Goal: Use online tool/utility: Use online tool/utility

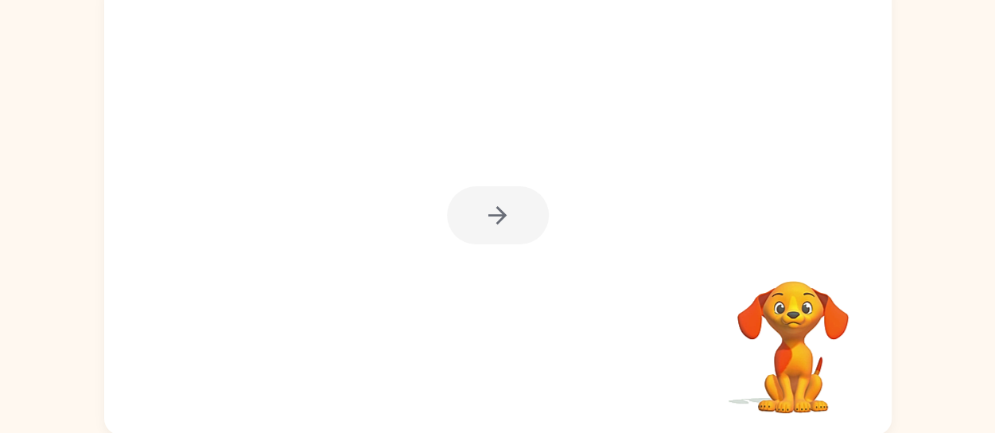
scroll to position [126, 0]
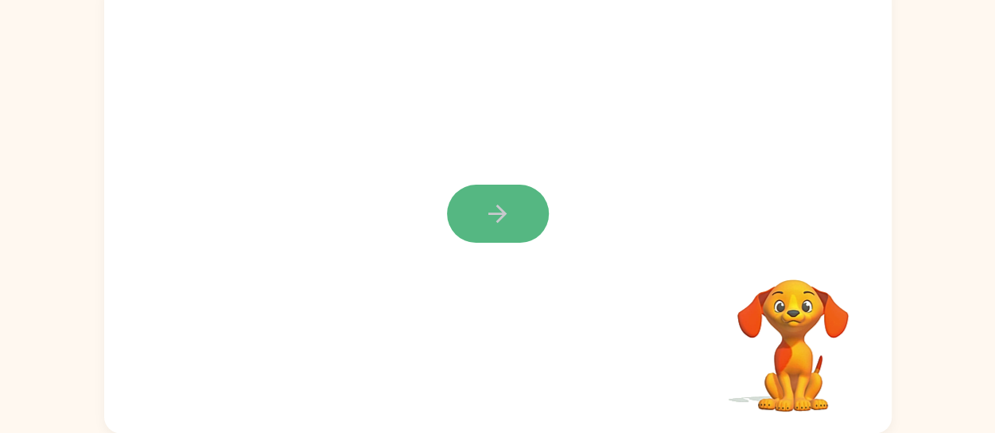
click at [511, 220] on icon "button" at bounding box center [498, 214] width 28 height 28
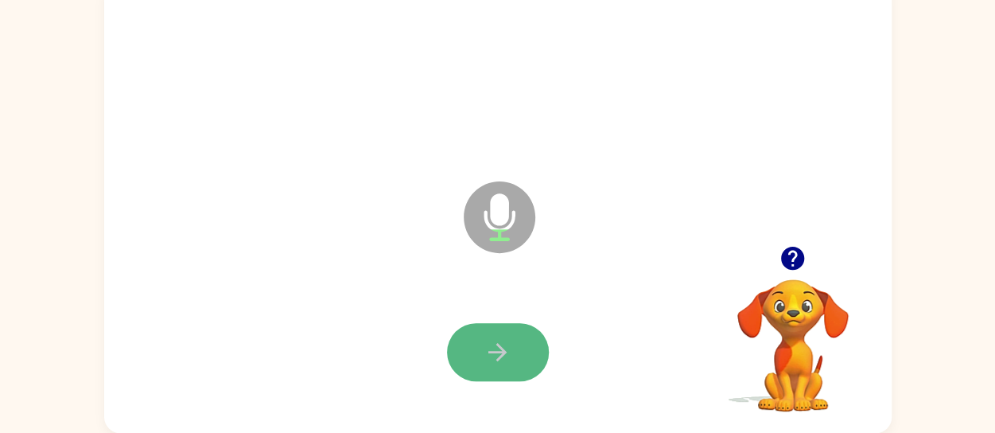
click at [516, 371] on button "button" at bounding box center [498, 352] width 102 height 58
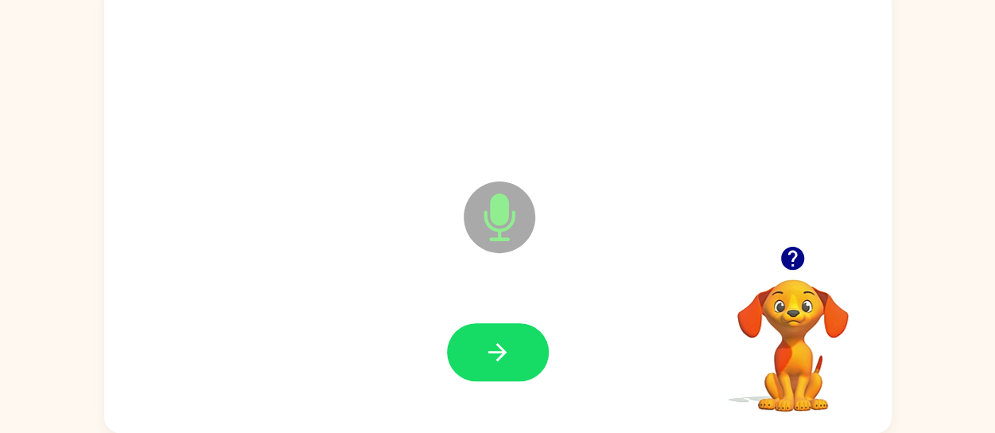
click at [516, 371] on button "button" at bounding box center [498, 352] width 102 height 58
click at [784, 251] on icon "button" at bounding box center [792, 258] width 23 height 23
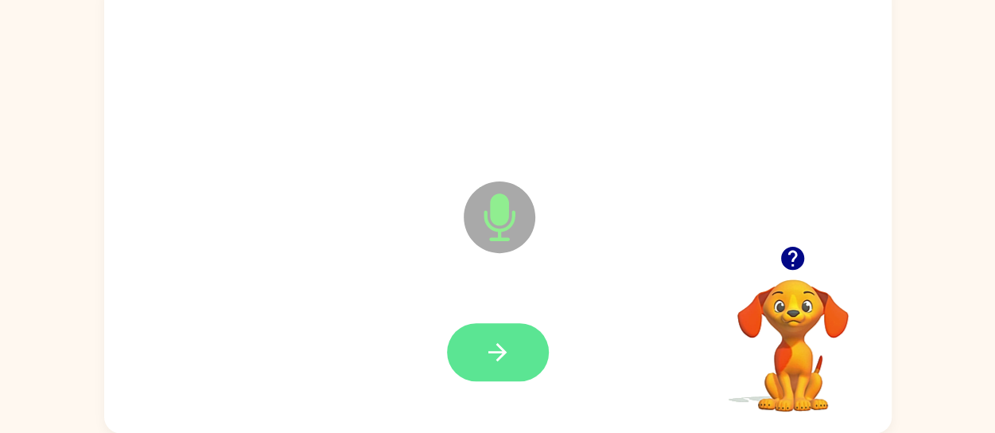
click at [506, 342] on icon "button" at bounding box center [498, 352] width 28 height 28
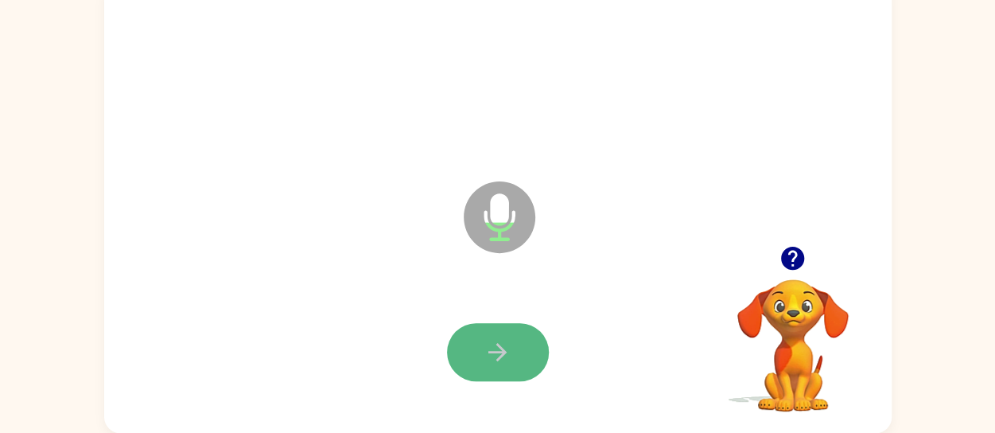
click at [517, 340] on button "button" at bounding box center [498, 352] width 102 height 58
click at [517, 339] on button "button" at bounding box center [498, 352] width 102 height 58
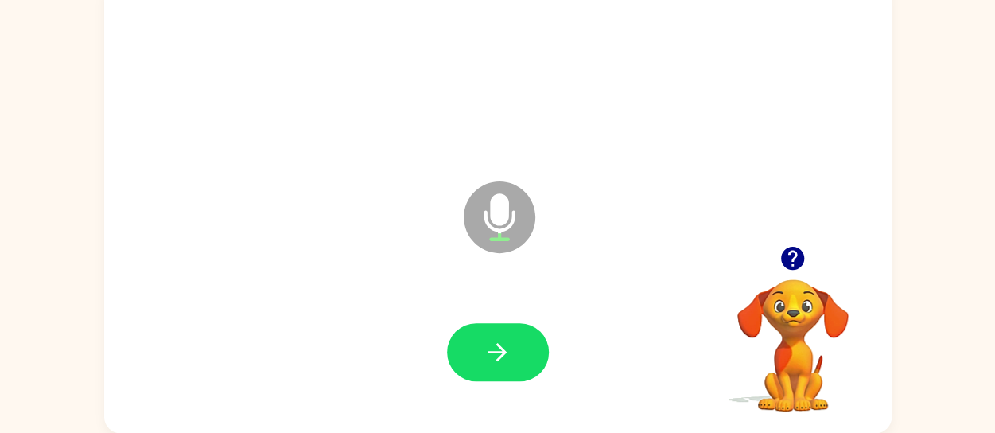
click at [517, 339] on button "button" at bounding box center [498, 352] width 102 height 58
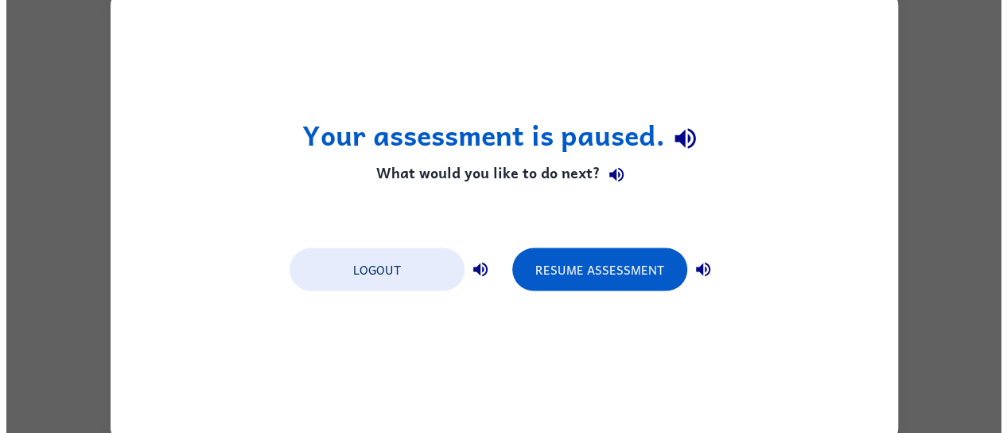
scroll to position [0, 0]
